Goal: Information Seeking & Learning: Learn about a topic

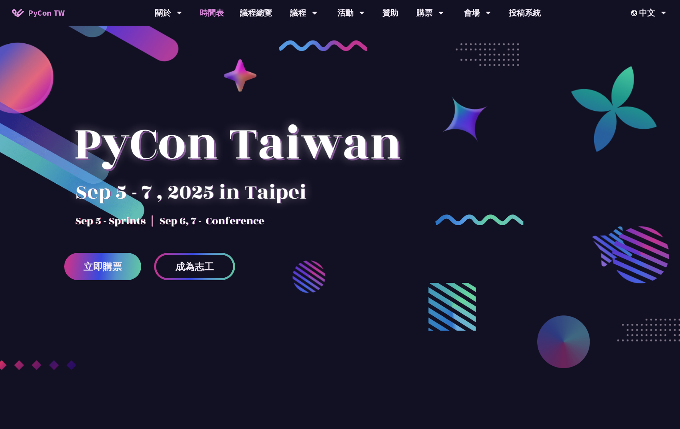
click at [202, 12] on link "時間表" at bounding box center [212, 13] width 40 height 26
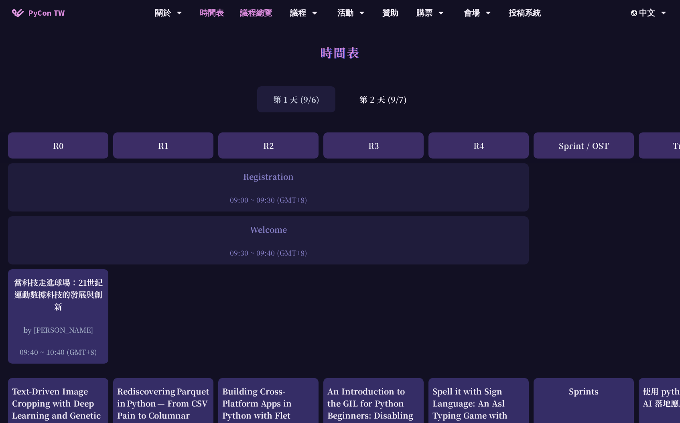
click at [263, 14] on link "議程總覽" at bounding box center [256, 13] width 48 height 26
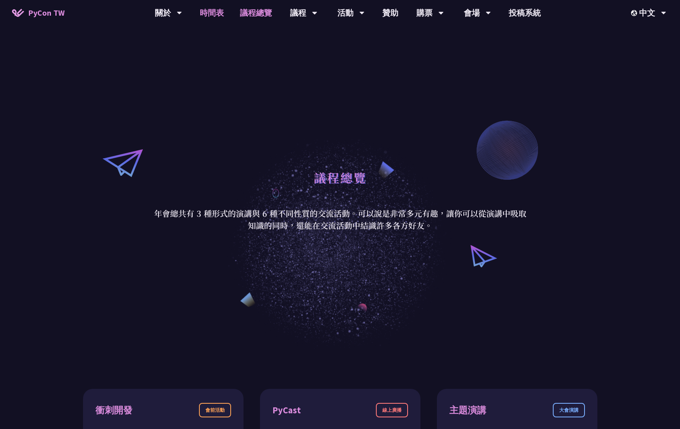
click at [218, 15] on link "時間表" at bounding box center [212, 13] width 40 height 26
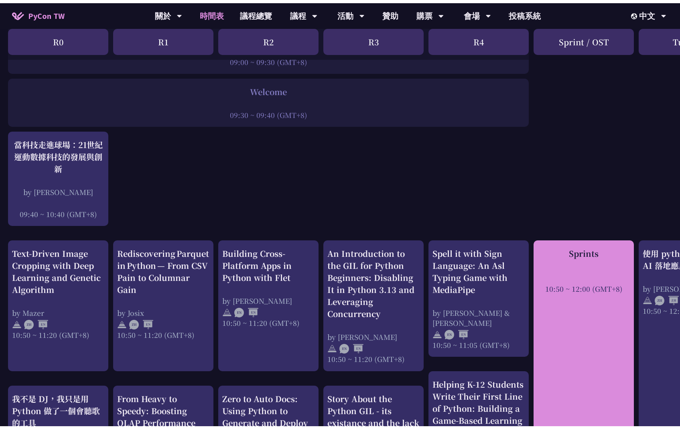
scroll to position [145, 0]
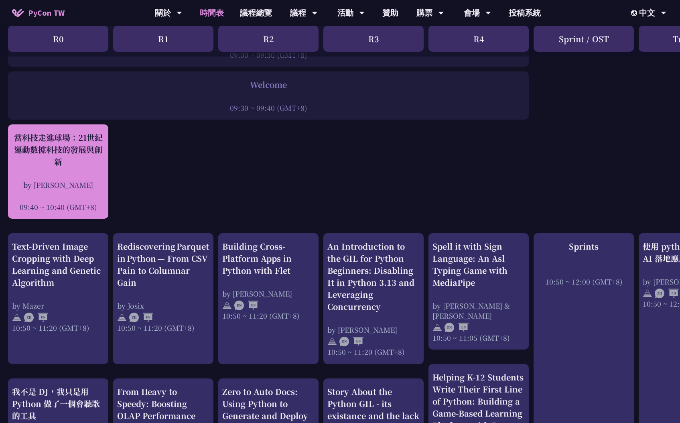
click at [90, 154] on div "當科技走進球場：21世紀運動數據科技的發展與創新" at bounding box center [58, 150] width 92 height 36
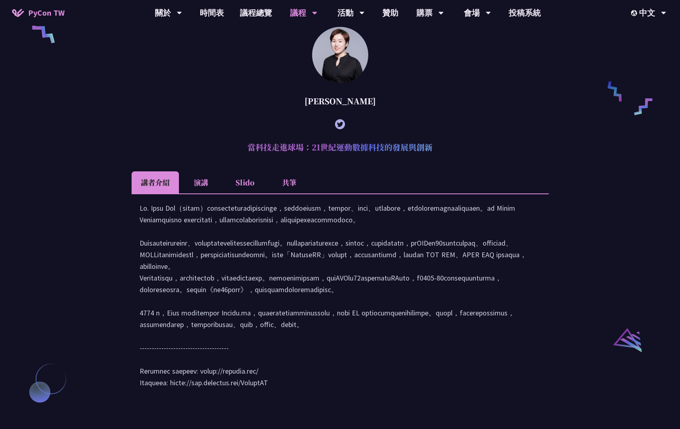
scroll to position [686, 0]
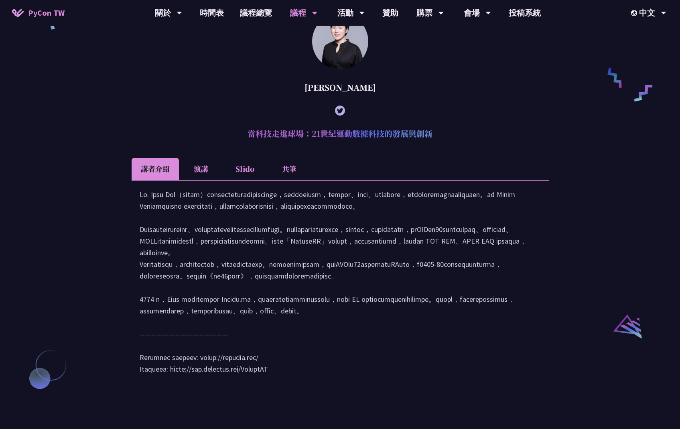
click at [287, 180] on li "共筆" at bounding box center [289, 169] width 44 height 22
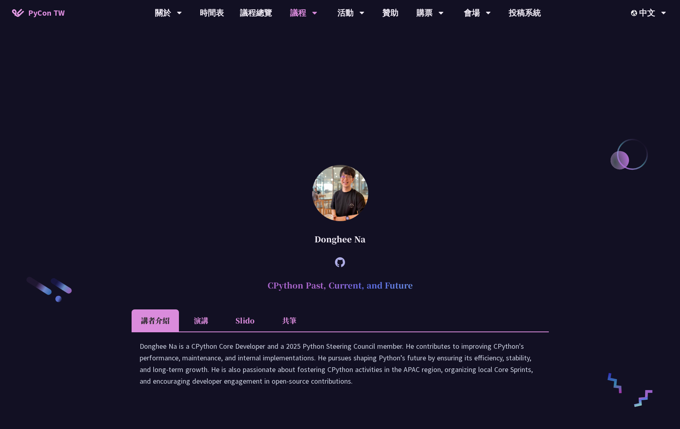
scroll to position [853, 0]
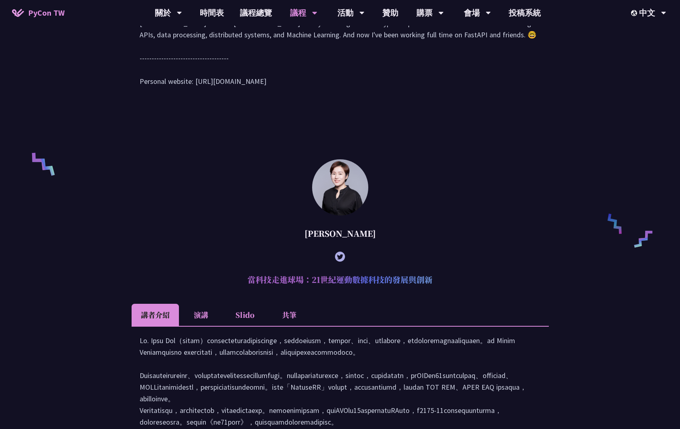
scroll to position [562, 0]
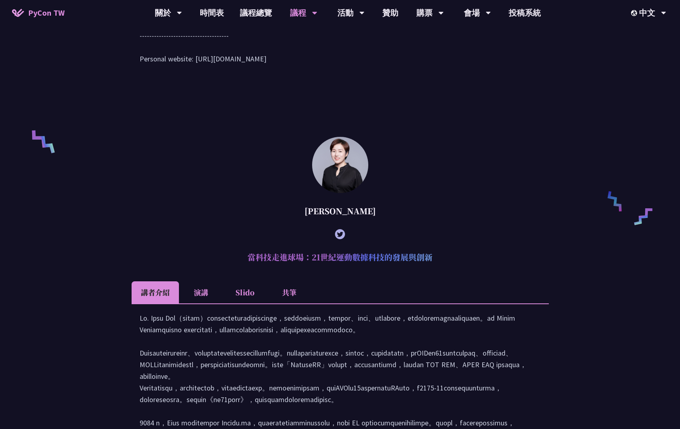
click at [246, 304] on li "Slido" at bounding box center [245, 292] width 44 height 22
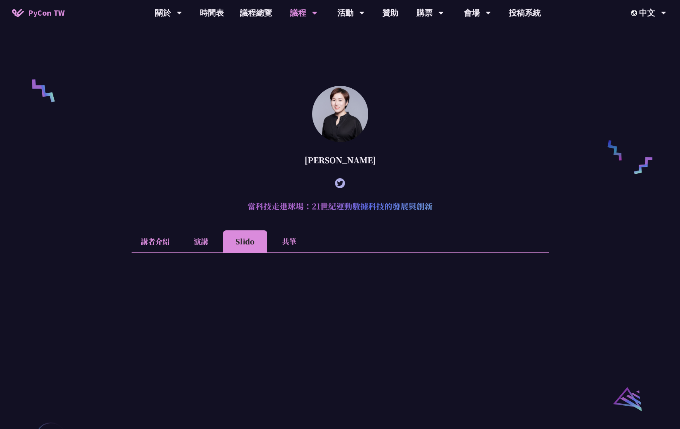
scroll to position [626, 0]
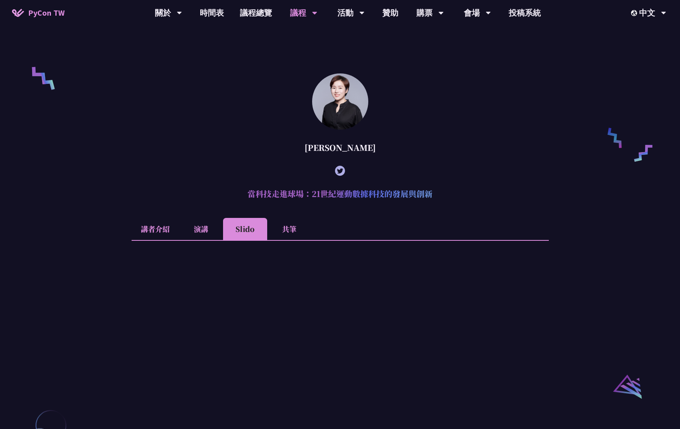
click at [291, 240] on li "共筆" at bounding box center [289, 229] width 44 height 22
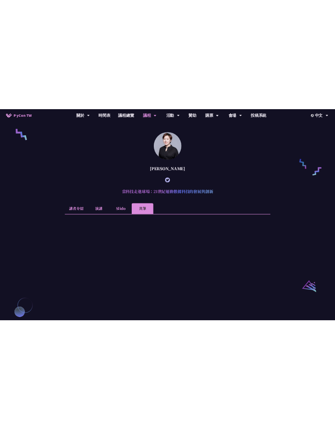
scroll to position [657, 0]
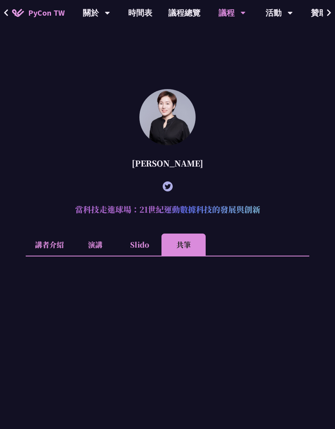
drag, startPoint x: 253, startPoint y: 212, endPoint x: 83, endPoint y: 196, distance: 170.7
click at [83, 196] on article "[PERSON_NAME] 當科技走進球場：21世紀運動數據科技的發展與創新 講者介紹 演講 Slido 共筆" at bounding box center [167, 343] width 283 height 508
click at [83, 206] on h2 "當科技走進球場：21世紀運動數據科技的發展與創新" at bounding box center [167, 210] width 283 height 24
drag, startPoint x: 73, startPoint y: 208, endPoint x: 261, endPoint y: 218, distance: 188.1
click at [261, 218] on h2 "當科技走進球場：21世紀運動數據科技的發展與創新" at bounding box center [167, 210] width 283 height 24
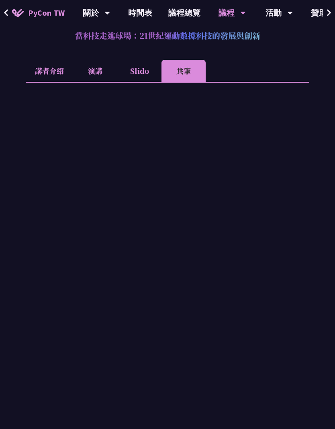
scroll to position [872, 0]
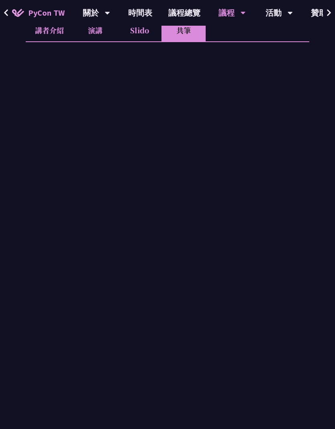
click at [50, 30] on li "講者介紹" at bounding box center [49, 30] width 47 height 22
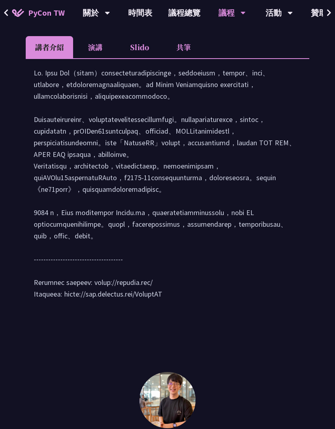
scroll to position [853, 0]
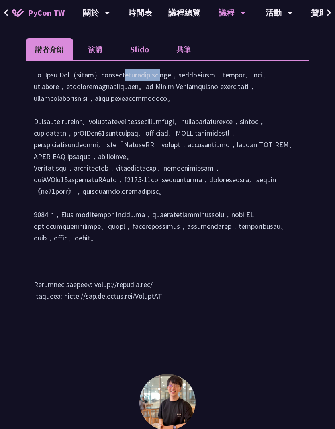
drag, startPoint x: 37, startPoint y: 87, endPoint x: 72, endPoint y: 88, distance: 35.0
click at [72, 88] on div at bounding box center [167, 189] width 267 height 241
drag, startPoint x: 69, startPoint y: 88, endPoint x: 15, endPoint y: 89, distance: 54.6
click at [15, 89] on div "Sebastián Ramírez (tiangolo) Behind the scenes of FastAPI and friends for devel…" at bounding box center [167, 90] width 335 height 1284
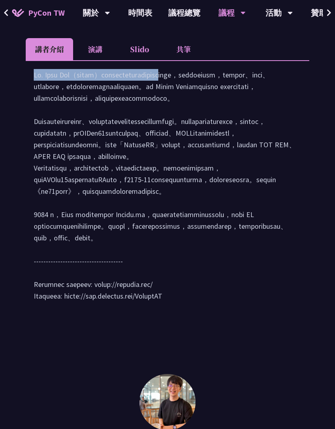
copy div "Dr. Tica Lin"
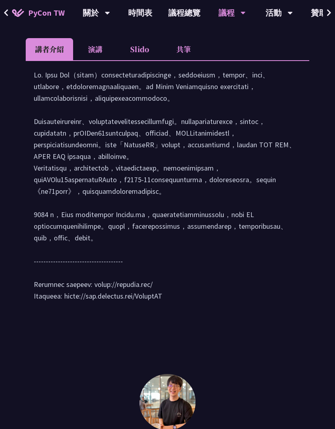
click at [134, 93] on div at bounding box center [167, 189] width 267 height 241
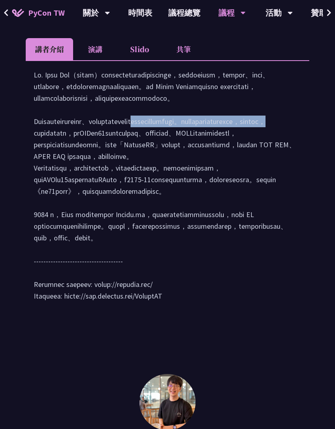
drag, startPoint x: 62, startPoint y: 156, endPoint x: 82, endPoint y: 170, distance: 24.5
click at [82, 170] on div at bounding box center [167, 189] width 267 height 241
drag, startPoint x: 79, startPoint y: 169, endPoint x: 62, endPoint y: 157, distance: 21.2
click at [62, 157] on div at bounding box center [167, 189] width 267 height 241
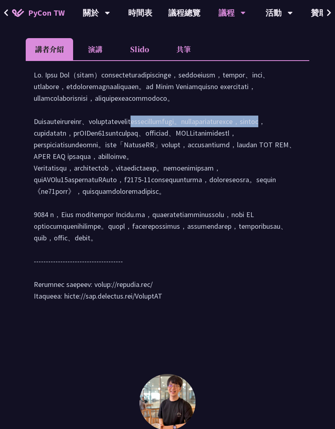
copy div "哈佛大學電腦科學博士、喬治亞理工學院數位媒體碩士與國立臺灣大學電機工程學士學位"
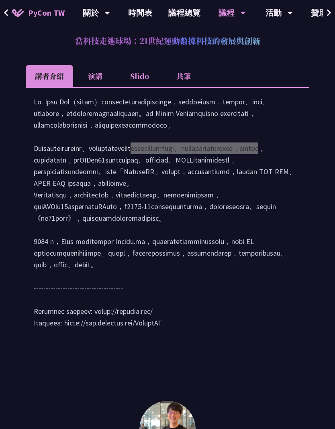
scroll to position [814, 0]
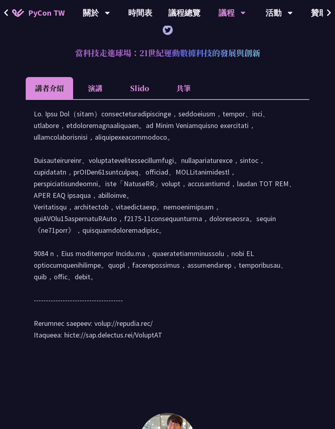
click at [138, 91] on li "Slido" at bounding box center [139, 88] width 44 height 22
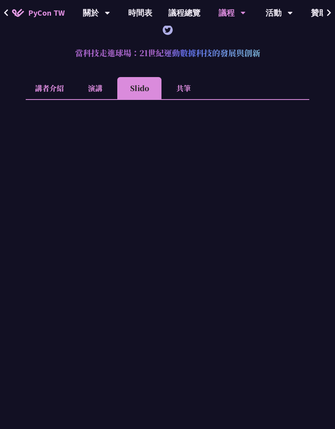
click at [97, 90] on li "演講" at bounding box center [95, 88] width 44 height 22
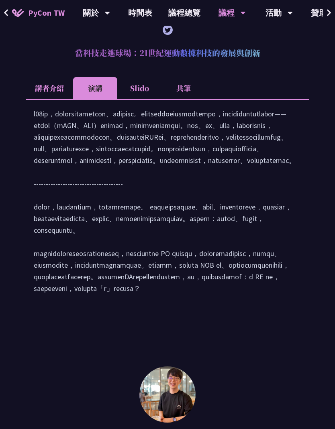
click at [46, 89] on li "講者介紹" at bounding box center [49, 88] width 47 height 22
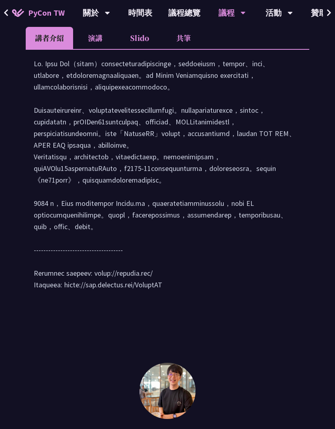
scroll to position [866, 0]
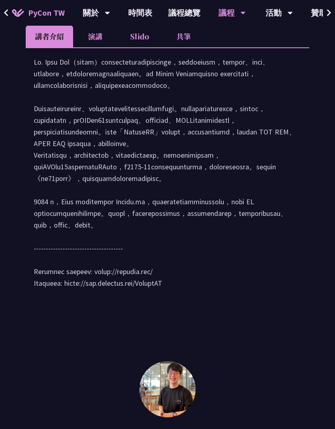
drag, startPoint x: 67, startPoint y: 366, endPoint x: 199, endPoint y: 366, distance: 131.7
click at [199, 297] on div at bounding box center [167, 176] width 267 height 241
copy div "https://www.facebook.com/SportsXR"
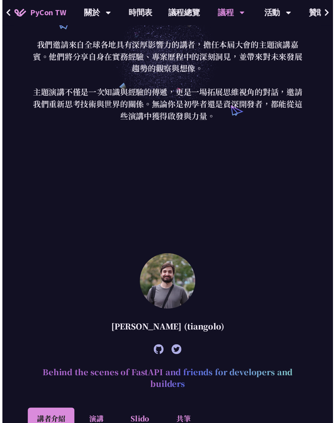
scroll to position [0, 0]
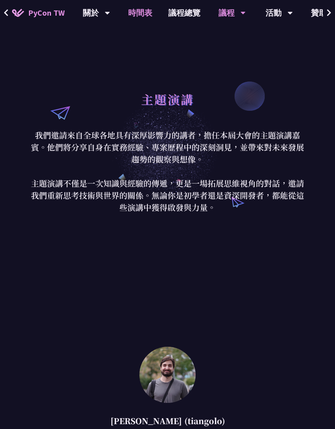
click at [141, 9] on link "時間表" at bounding box center [140, 13] width 40 height 26
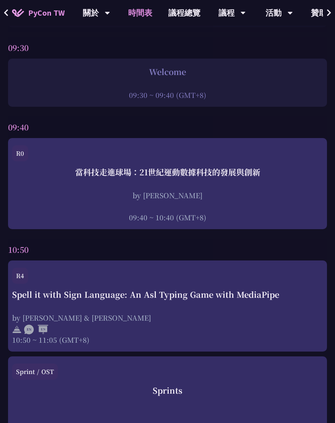
scroll to position [165, 0]
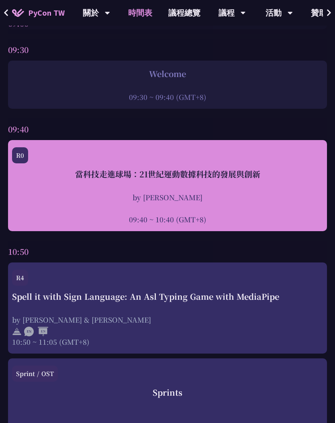
click at [116, 209] on div at bounding box center [167, 208] width 311 height 12
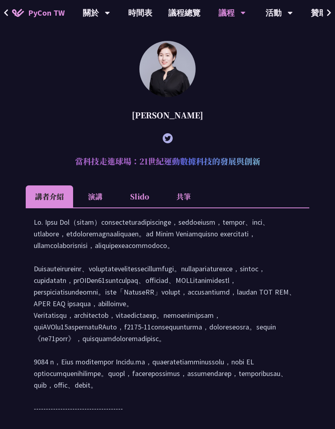
scroll to position [708, 0]
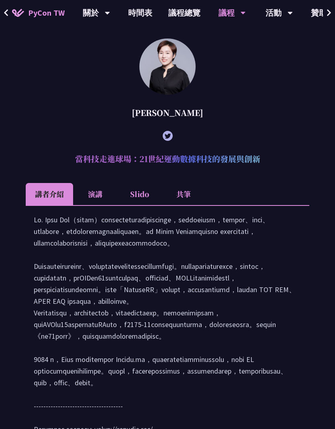
click at [136, 200] on li "Slido" at bounding box center [139, 194] width 44 height 22
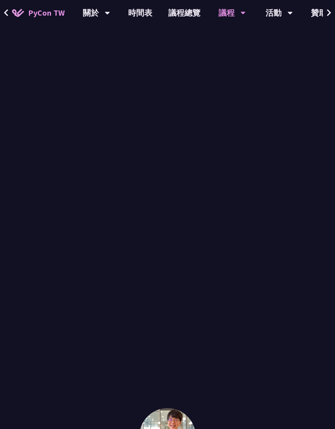
scroll to position [903, 0]
click at [167, 344] on div at bounding box center [167, 179] width 283 height 338
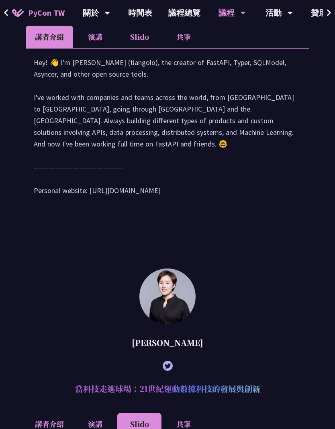
scroll to position [376, 0]
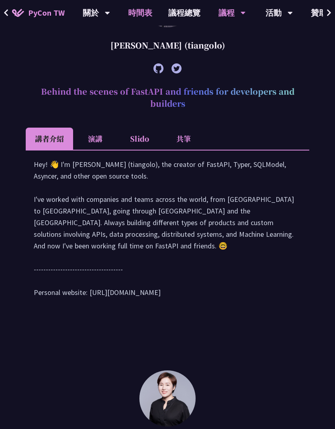
click at [138, 11] on link "時間表" at bounding box center [140, 13] width 40 height 26
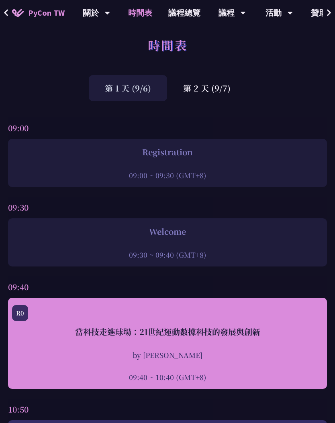
click at [189, 349] on div "當科技走進球場：21世紀運動數據科技的發展與創新 by [PERSON_NAME] 09:40 ~ 10:40 (GMT+8)" at bounding box center [167, 354] width 311 height 56
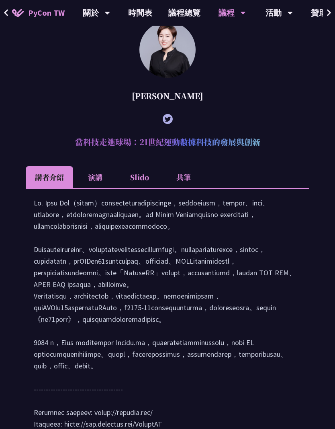
scroll to position [693, 0]
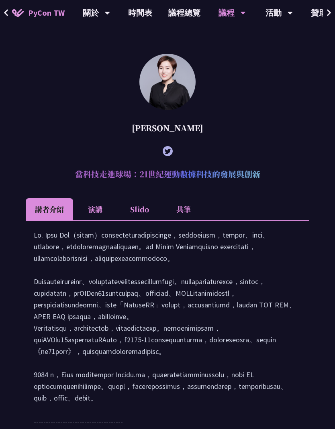
click at [183, 214] on li "共筆" at bounding box center [183, 209] width 44 height 22
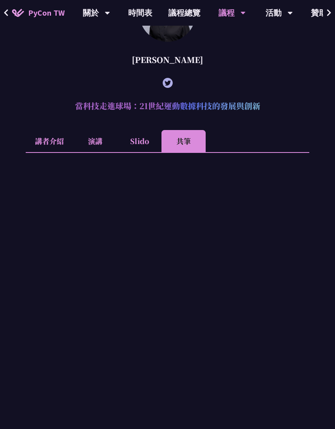
scroll to position [675, 0]
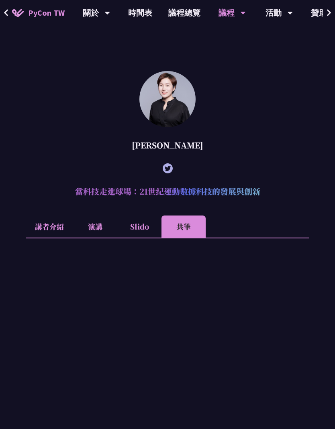
drag, startPoint x: 150, startPoint y: 152, endPoint x: 185, endPoint y: 152, distance: 35.3
click at [185, 152] on div "[PERSON_NAME]" at bounding box center [167, 145] width 283 height 24
drag, startPoint x: 184, startPoint y: 145, endPoint x: 155, endPoint y: 145, distance: 29.3
click at [155, 145] on div "[PERSON_NAME]" at bounding box center [167, 145] width 283 height 24
copy div "[PERSON_NAME]"
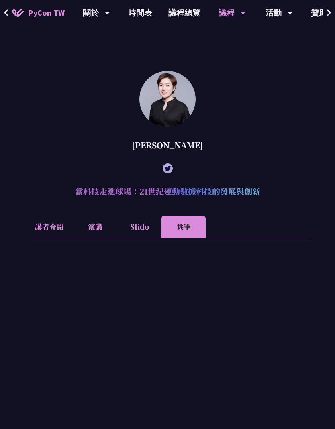
click at [171, 172] on icon at bounding box center [168, 168] width 10 height 10
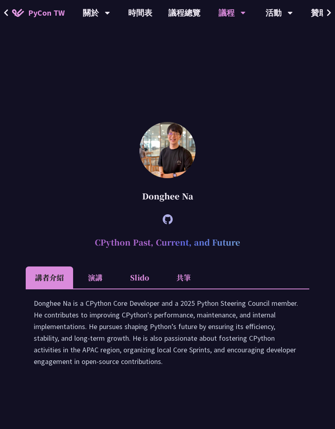
scroll to position [1239, 0]
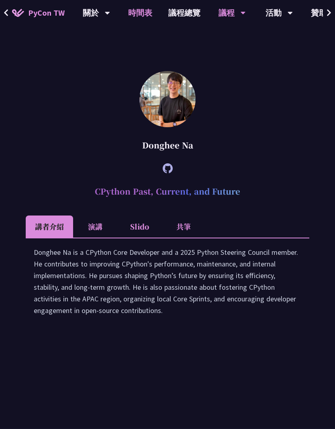
click at [138, 11] on link "時間表" at bounding box center [140, 13] width 40 height 26
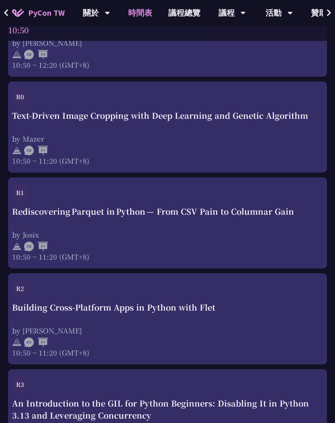
scroll to position [808, 0]
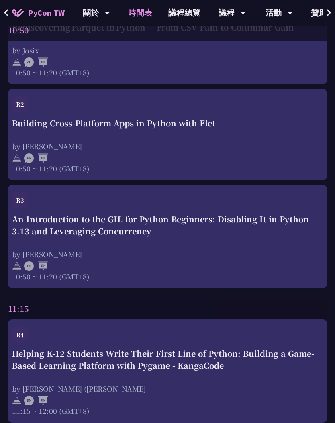
click at [230, 259] on div "by [PERSON_NAME]" at bounding box center [167, 254] width 311 height 10
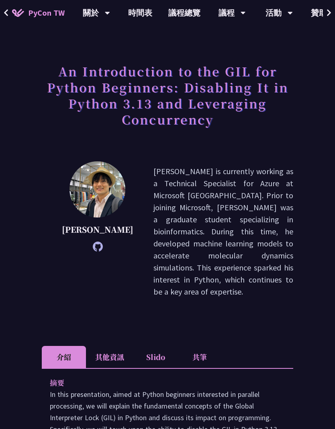
scroll to position [33, 0]
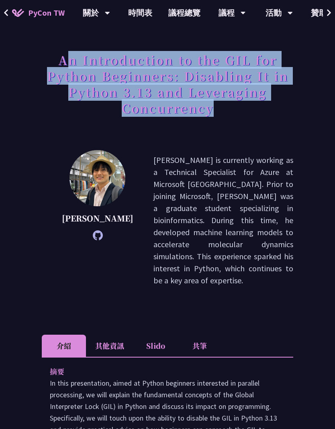
drag, startPoint x: 64, startPoint y: 61, endPoint x: 218, endPoint y: 120, distance: 164.8
click at [218, 120] on h1 "An Introduction to the GIL for Python Beginners: Disabling It in Python 3.13 an…" at bounding box center [167, 84] width 251 height 72
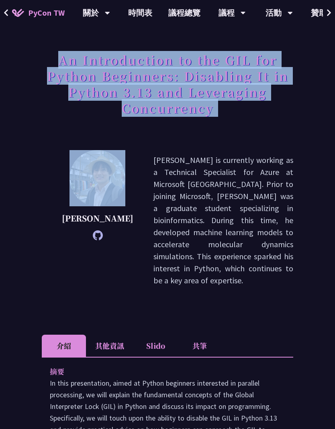
drag, startPoint x: 218, startPoint y: 120, endPoint x: 54, endPoint y: 62, distance: 173.6
click at [54, 62] on h1 "An Introduction to the GIL for Python Beginners: Disabling It in Python 3.13 an…" at bounding box center [167, 84] width 251 height 72
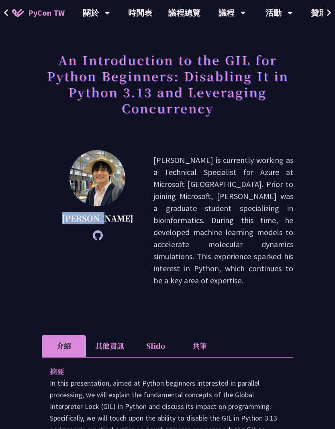
drag, startPoint x: 73, startPoint y: 220, endPoint x: 111, endPoint y: 220, distance: 38.5
click at [111, 220] on p "Yu Saito" at bounding box center [97, 218] width 71 height 12
copy p "Yu Saito"
click at [185, 182] on p "Yu Saito is currently working as a Technical Specialist for Azure at Microsoft …" at bounding box center [223, 220] width 140 height 132
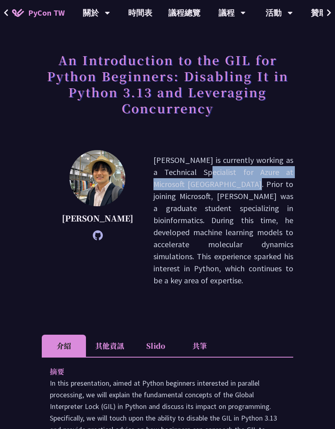
drag, startPoint x: 260, startPoint y: 159, endPoint x: 271, endPoint y: 174, distance: 18.6
click at [271, 174] on p "Yu Saito is currently working as a Technical Specialist for Azure at Microsoft …" at bounding box center [223, 220] width 140 height 132
copy p "Technical Specialist for Azure at Microsoft Japan"
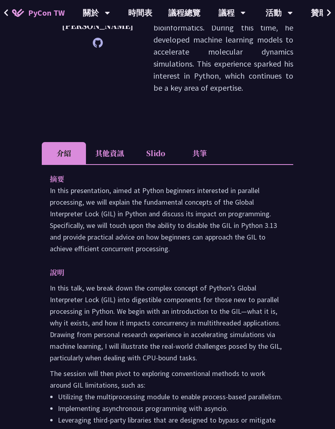
scroll to position [212, 0]
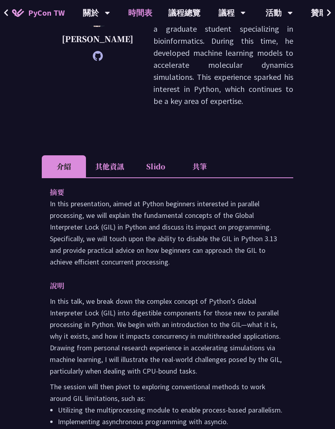
click at [152, 15] on link "時間表" at bounding box center [140, 13] width 40 height 26
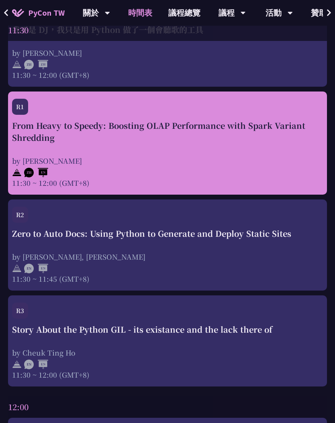
scroll to position [1248, 0]
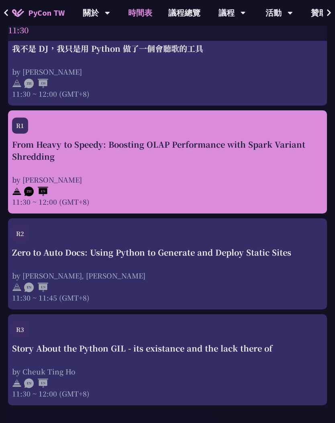
click at [166, 144] on div "From Heavy to Speedy: Boosting OLAP Performance with Spark Variant Shredding" at bounding box center [167, 151] width 311 height 24
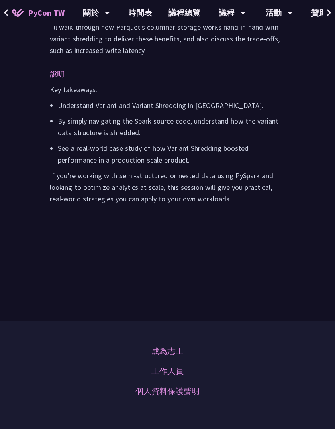
scroll to position [416, 0]
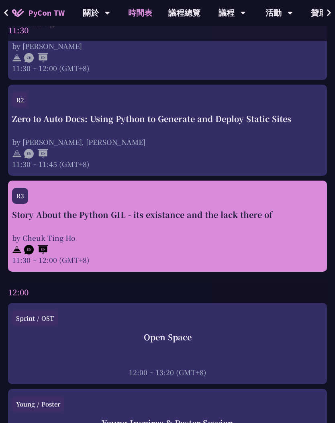
scroll to position [1385, 0]
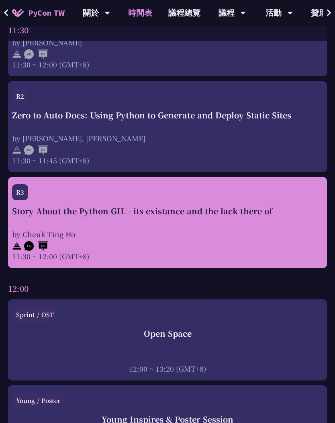
click at [183, 245] on div at bounding box center [167, 245] width 311 height 12
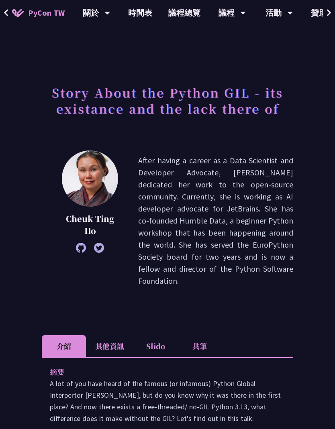
scroll to position [20, 0]
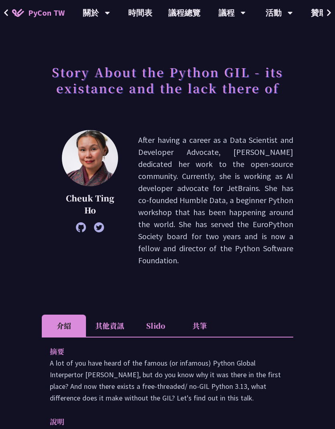
click at [181, 200] on p "After having a career as a Data Scientist and Developer Advocate, Cheuk dedicat…" at bounding box center [215, 200] width 155 height 132
drag, startPoint x: 140, startPoint y: 187, endPoint x: 165, endPoint y: 187, distance: 24.9
click at [165, 187] on p "After having a career as a Data Scientist and Developer Advocate, Cheuk dedicat…" at bounding box center [215, 200] width 155 height 132
drag, startPoint x: 169, startPoint y: 190, endPoint x: 137, endPoint y: 191, distance: 32.5
click at [137, 191] on div "Cheuk Ting Ho After having a career as a Data Scientist and Developer Advocate,…" at bounding box center [167, 200] width 251 height 141
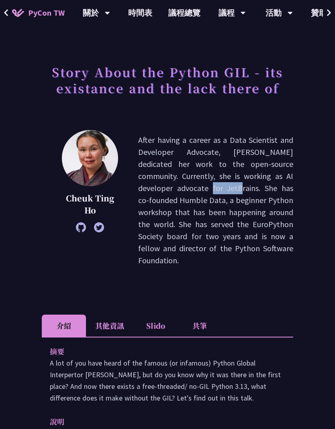
copy p "advocate"
click at [194, 200] on p "After having a career as a Data Scientist and Developer Advocate, Cheuk dedicat…" at bounding box center [215, 200] width 155 height 132
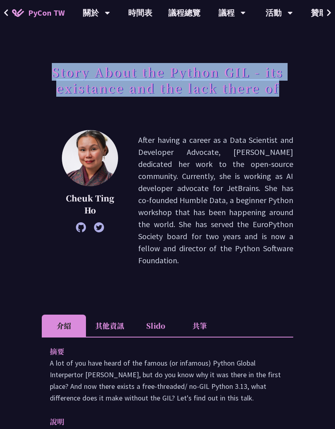
drag, startPoint x: 55, startPoint y: 74, endPoint x: 315, endPoint y: 88, distance: 260.5
click at [315, 88] on div "Story About the Python GIL - its existance and the lack there of Cheuk Ting Ho …" at bounding box center [167, 410] width 335 height 860
copy h1 "Story About the Python GIL - its existance and the lack there of"
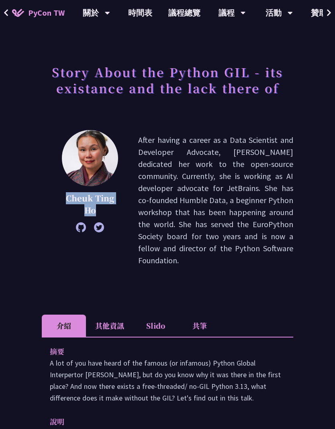
drag, startPoint x: 100, startPoint y: 212, endPoint x: 63, endPoint y: 198, distance: 39.8
click at [63, 198] on p "Cheuk Ting Ho" at bounding box center [90, 204] width 56 height 24
copy p "Cheuk Ting Ho"
click at [223, 154] on p "After having a career as a Data Scientist and Developer Advocate, Cheuk dedicat…" at bounding box center [215, 200] width 155 height 132
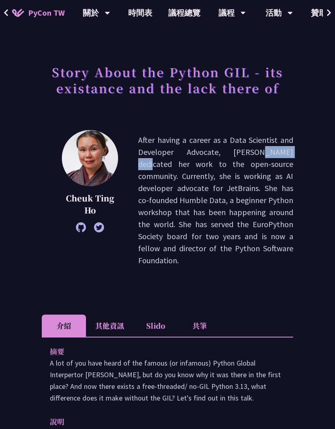
drag, startPoint x: 176, startPoint y: 155, endPoint x: 222, endPoint y: 157, distance: 46.2
click at [222, 157] on p "After having a career as a Data Scientist and Developer Advocate, Cheuk dedicat…" at bounding box center [215, 200] width 155 height 132
drag, startPoint x: 176, startPoint y: 152, endPoint x: 208, endPoint y: 152, distance: 32.5
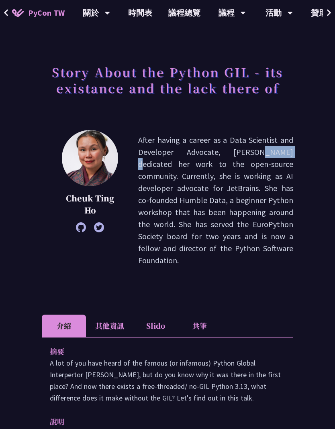
click at [208, 152] on p "After having a career as a Data Scientist and Developer Advocate, Cheuk dedicat…" at bounding box center [215, 200] width 155 height 132
copy p "Advocate"
click at [221, 166] on p "After having a career as a Data Scientist and Developer Advocate, Cheuk dedicat…" at bounding box center [215, 200] width 155 height 132
drag, startPoint x: 175, startPoint y: 155, endPoint x: 209, endPoint y: 157, distance: 33.8
click at [209, 157] on p "After having a career as a Data Scientist and Developer Advocate, Cheuk dedicat…" at bounding box center [215, 200] width 155 height 132
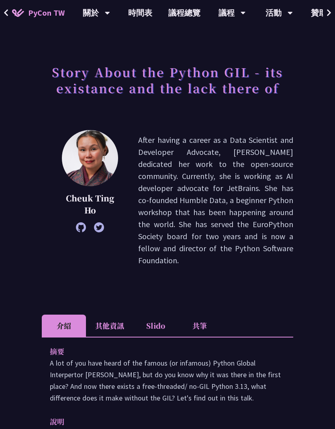
click at [210, 159] on p "After having a career as a Data Scientist and Developer Advocate, Cheuk dedicat…" at bounding box center [215, 200] width 155 height 132
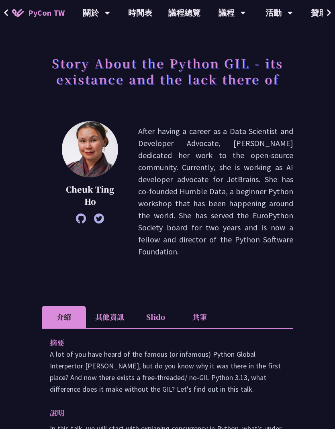
scroll to position [30, 0]
